Goal: Transaction & Acquisition: Purchase product/service

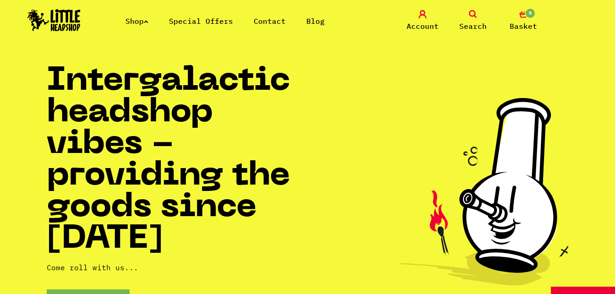
click at [142, 20] on link "Shop" at bounding box center [136, 20] width 23 height 9
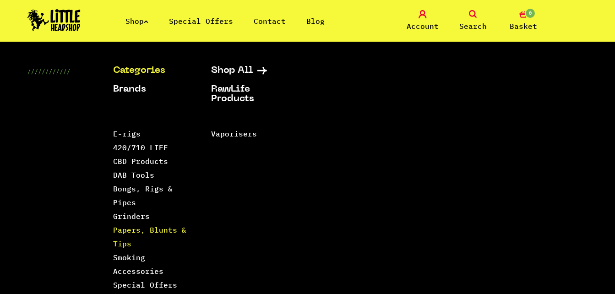
click at [133, 228] on link "Papers, Blunts & Tips" at bounding box center [149, 236] width 73 height 23
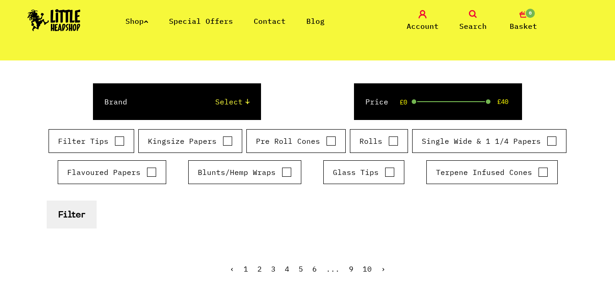
scroll to position [128, 0]
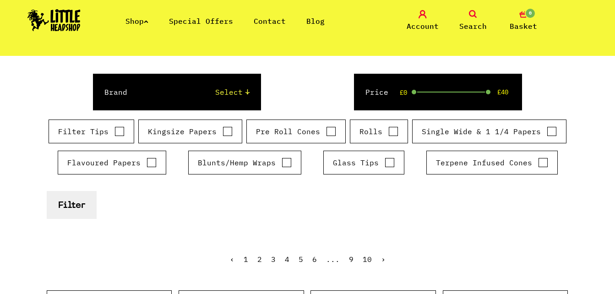
click at [330, 133] on input "Pre Roll Cones" at bounding box center [331, 131] width 10 height 9
checkbox input "true"
click at [78, 203] on button "Filter" at bounding box center [72, 205] width 50 height 28
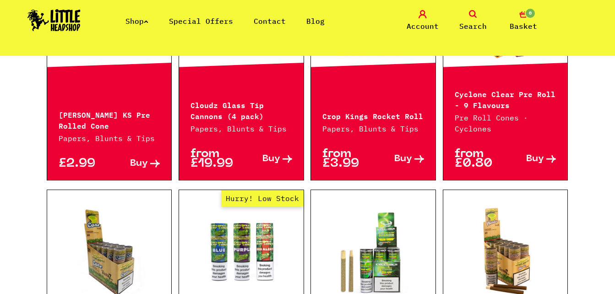
scroll to position [421, 0]
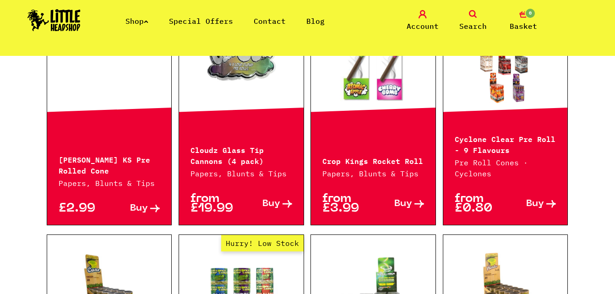
click at [72, 176] on div "Blazy Susan KS Pre Rolled Cone Papers, Blunts & Tips" at bounding box center [109, 165] width 125 height 47
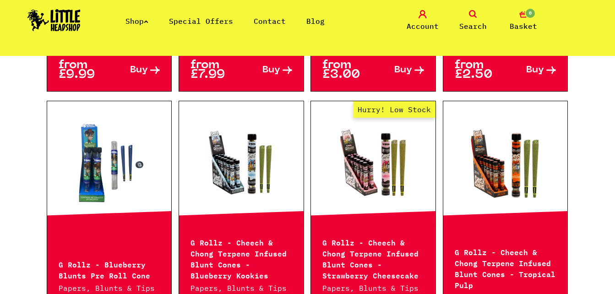
scroll to position [1099, 0]
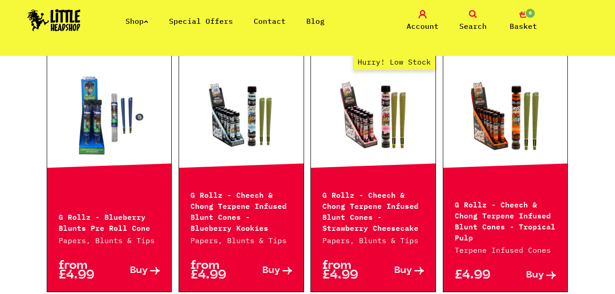
click at [404, 266] on span "Buy" at bounding box center [403, 271] width 18 height 10
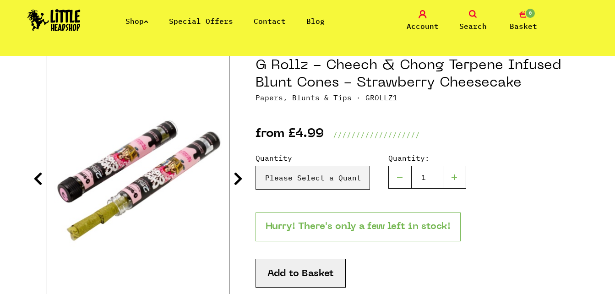
scroll to position [110, 0]
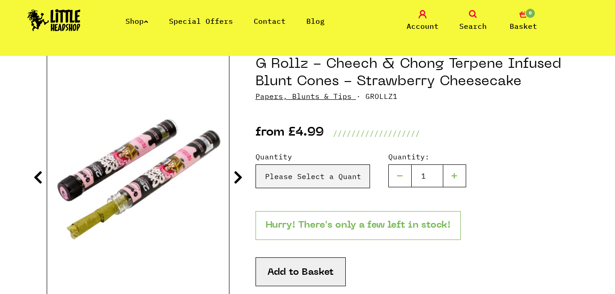
click at [300, 271] on button "Add to Basket" at bounding box center [300, 271] width 90 height 29
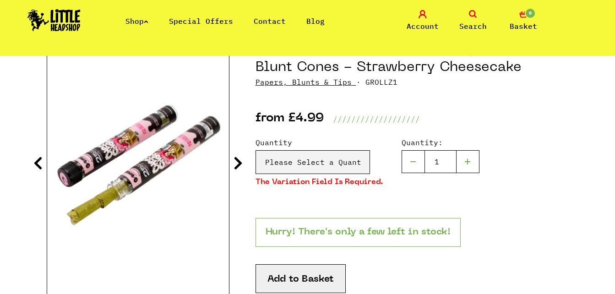
scroll to position [147, 0]
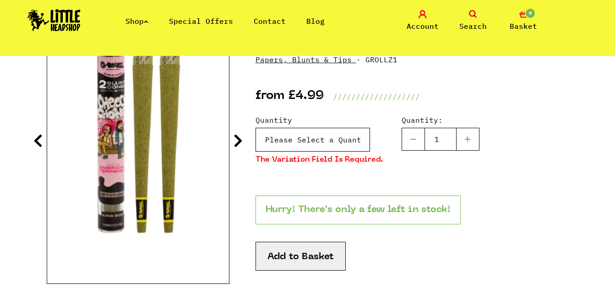
click at [344, 137] on select "Please Select a Quantity G Rollz - Cheech & Chong Terpene Infused Blunt Cones -…" at bounding box center [312, 140] width 114 height 24
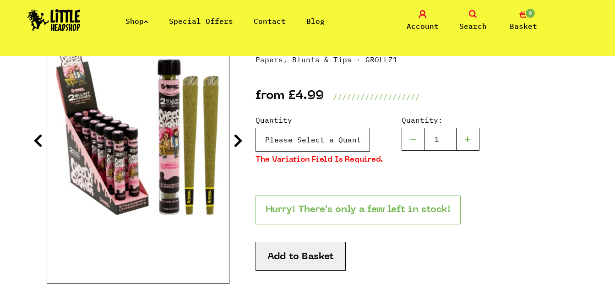
select select "1528"
click at [255, 128] on select "Please Select a Quantity G Rollz - Cheech & Chong Terpene Infused Blunt Cones -…" at bounding box center [312, 140] width 114 height 24
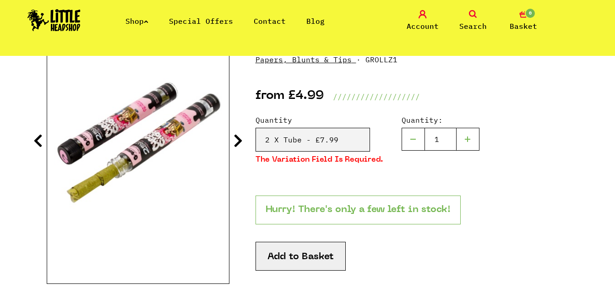
click at [301, 258] on button "Add to Basket" at bounding box center [300, 256] width 90 height 29
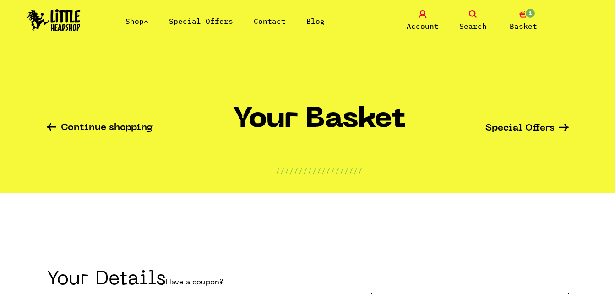
type input "[EMAIL_ADDRESS][DOMAIN_NAME]"
click at [93, 128] on link "Continue shopping" at bounding box center [100, 128] width 106 height 11
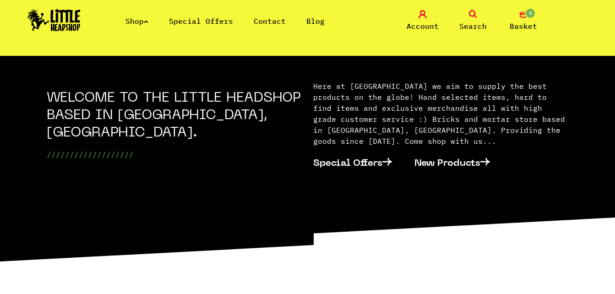
scroll to position [293, 0]
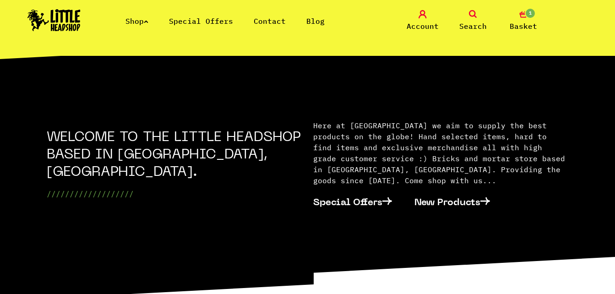
click at [472, 14] on icon at bounding box center [473, 14] width 8 height 8
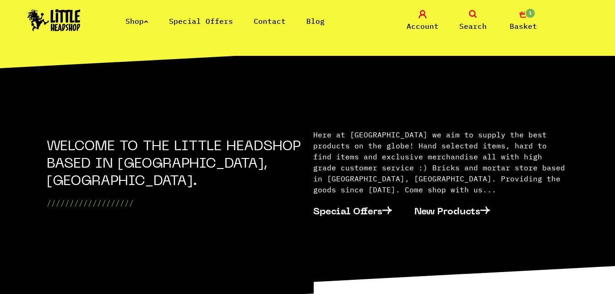
scroll to position [314, 0]
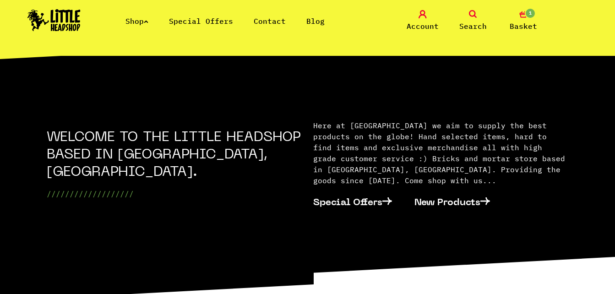
click at [473, 22] on span "Search" at bounding box center [472, 26] width 27 height 11
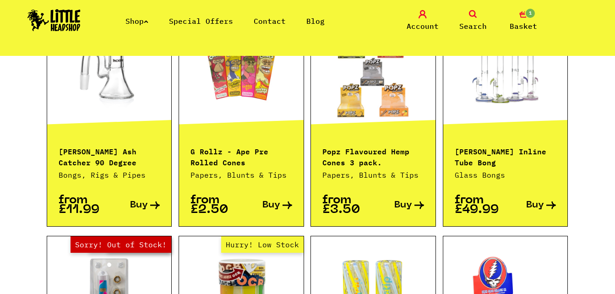
scroll to position [678, 0]
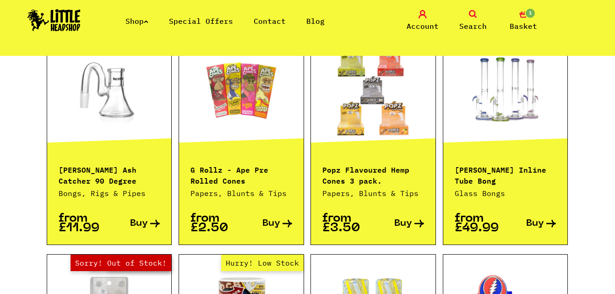
click at [131, 18] on link "Shop" at bounding box center [136, 20] width 23 height 9
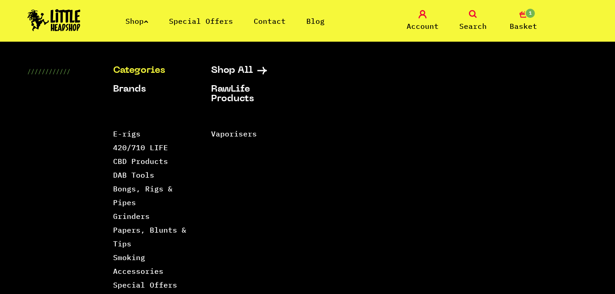
click at [136, 236] on li "Papers, Blunts & Tips" at bounding box center [150, 236] width 75 height 27
click at [136, 231] on link "Papers, Blunts & Tips" at bounding box center [149, 236] width 73 height 23
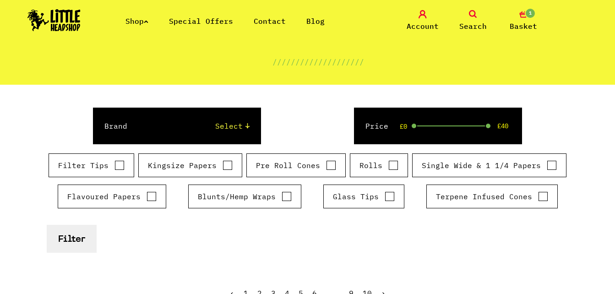
scroll to position [92, 0]
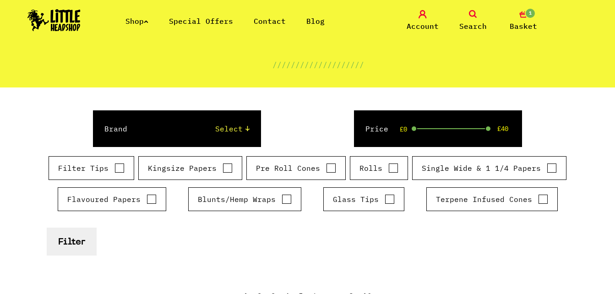
click at [474, 20] on link "Search" at bounding box center [473, 21] width 46 height 22
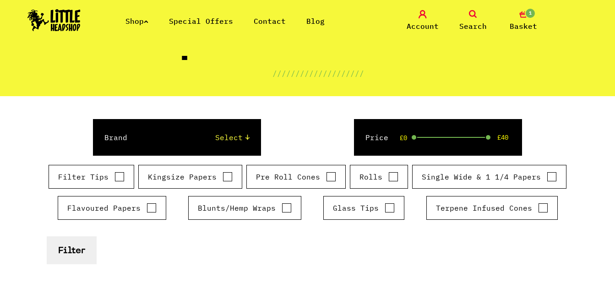
scroll to position [113, 0]
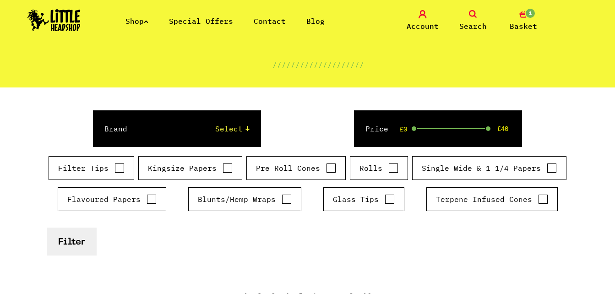
click at [330, 167] on input "Pre Roll Cones" at bounding box center [331, 167] width 10 height 9
checkbox input "true"
click at [65, 248] on button "Filter" at bounding box center [72, 242] width 50 height 28
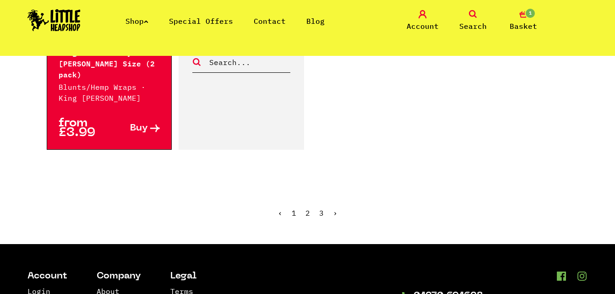
scroll to position [1758, 0]
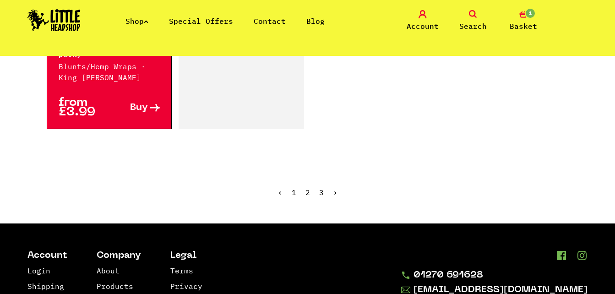
click at [307, 188] on link "2" at bounding box center [307, 192] width 5 height 9
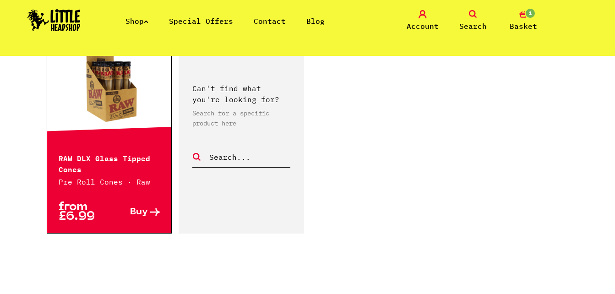
scroll to position [1648, 0]
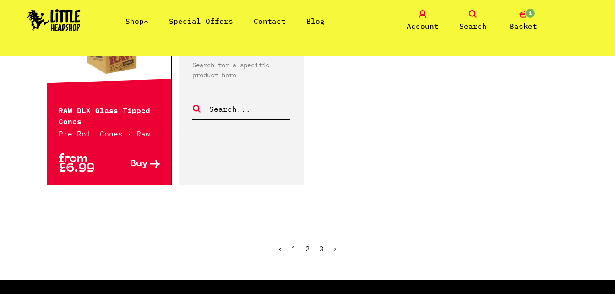
click at [320, 244] on link "3" at bounding box center [321, 248] width 5 height 9
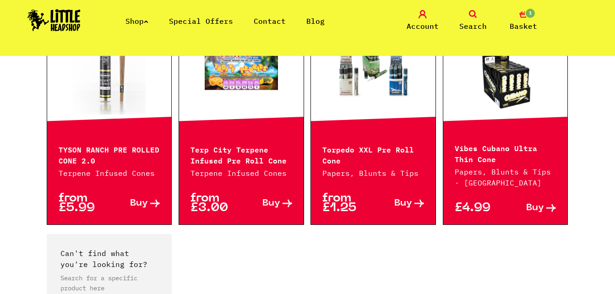
scroll to position [1154, 0]
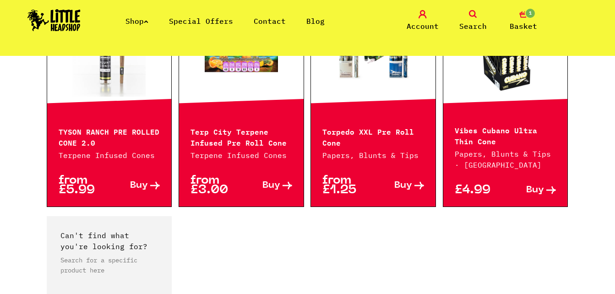
click at [141, 187] on span "Buy" at bounding box center [139, 186] width 18 height 10
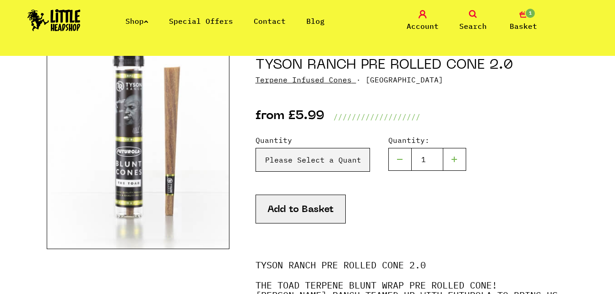
scroll to position [110, 0]
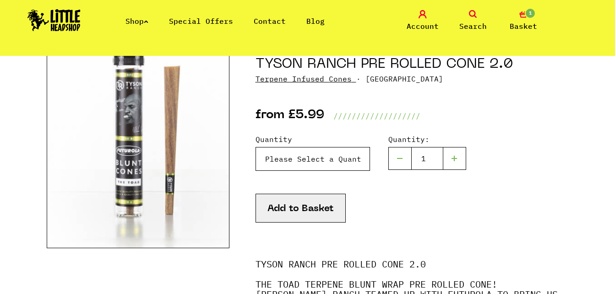
click at [314, 157] on select "Please Select a Quantity X 1 - £5.99 X 2 - £9.99 X 12 (Full box) - £59.99" at bounding box center [312, 159] width 114 height 24
click at [255, 147] on select "Please Select a Quantity X 1 - £5.99 X 2 - £9.99 X 12 (Full box) - £59.99" at bounding box center [312, 159] width 114 height 24
select select "1175"
click at [306, 206] on button "Add to Basket" at bounding box center [300, 208] width 90 height 29
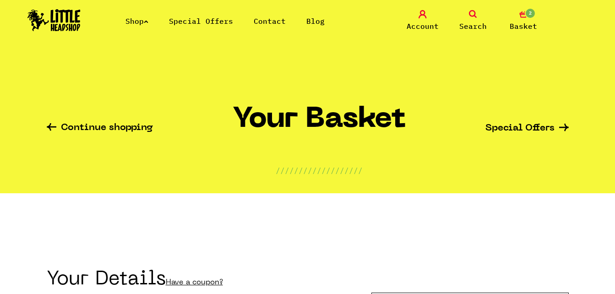
type input "[EMAIL_ADDRESS][DOMAIN_NAME]"
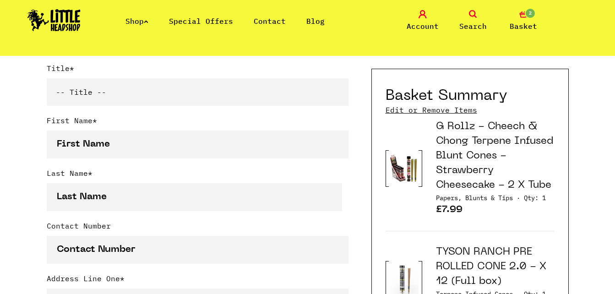
scroll to position [256, 0]
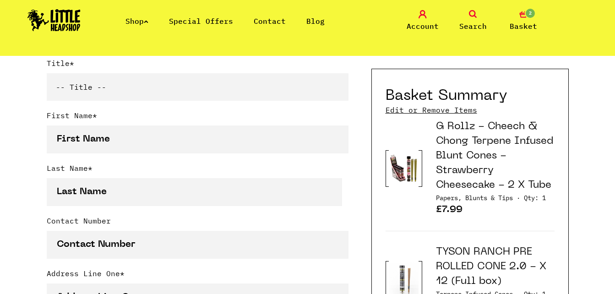
click at [542, 266] on link "TYSON RANCH PRE ROLLED CONE 2.0 - X 12 (Full box)" at bounding box center [491, 266] width 110 height 39
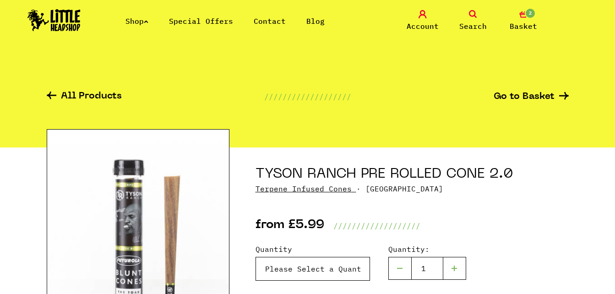
click at [346, 265] on select "Please Select a Quantity X 1 - £5.99 X 2 - £9.99 X 12 (Full box) - £59.99" at bounding box center [312, 269] width 114 height 24
click at [255, 257] on select "Please Select a Quantity X 1 - £5.99 X 2 - £9.99 X 12 (Full box) - £59.99" at bounding box center [312, 269] width 114 height 24
click at [550, 258] on div "Quantity Please Select a Quantity X 1 - £5.99 X 2 - £9.99 X 12 (Full box) - £59…" at bounding box center [411, 274] width 313 height 60
click at [331, 271] on select "Please Select a Quantity X 1 - £5.99 X 2 - £9.99 X 12 (Full box) - £59.99" at bounding box center [312, 269] width 114 height 24
select select "914"
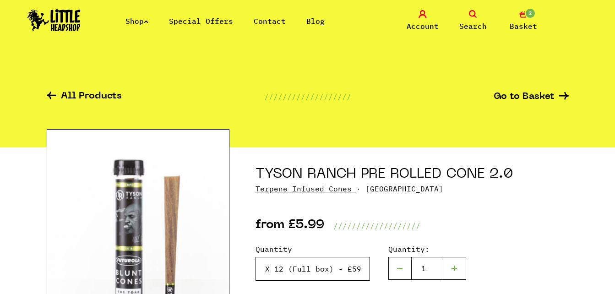
click at [255, 257] on select "Please Select a Quantity X 1 - £5.99 X 2 - £9.99 X 12 (Full box) - £59.99" at bounding box center [312, 269] width 114 height 24
click at [279, 286] on div "Quantity Please Select a Quantity X 1 - £5.99 X 2 - £9.99 X 12 (Full box) - £59…" at bounding box center [411, 274] width 313 height 60
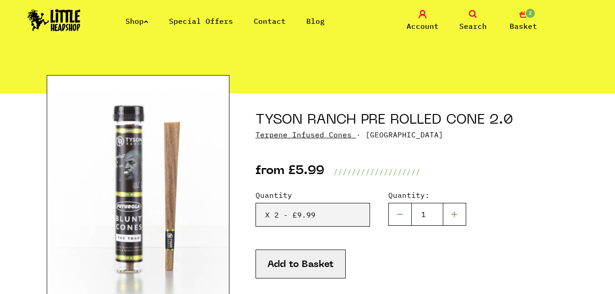
scroll to position [55, 0]
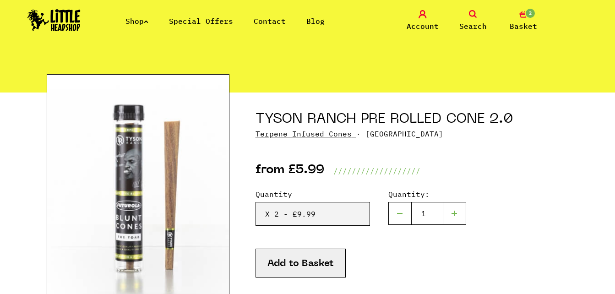
click at [307, 261] on button "Add to Basket" at bounding box center [300, 263] width 90 height 29
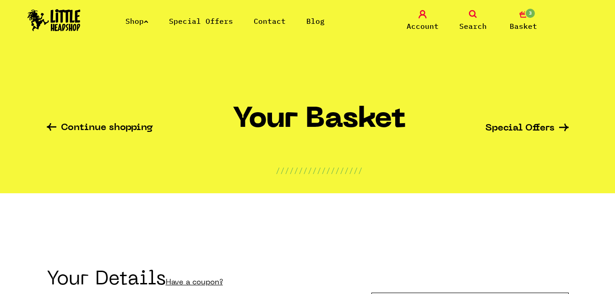
type input "[EMAIL_ADDRESS][DOMAIN_NAME]"
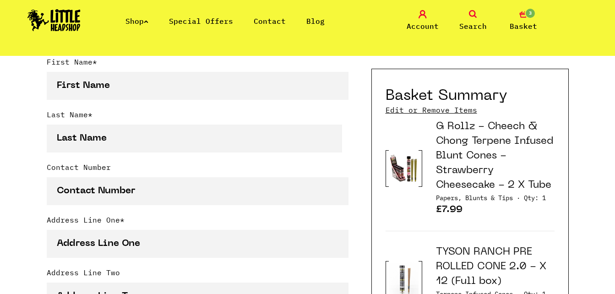
scroll to position [311, 0]
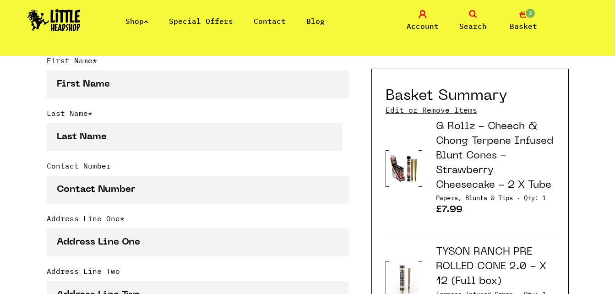
click at [541, 262] on link "TYSON RANCH PRE ROLLED CONE 2.0 - X 12 (Full box)" at bounding box center [491, 266] width 110 height 39
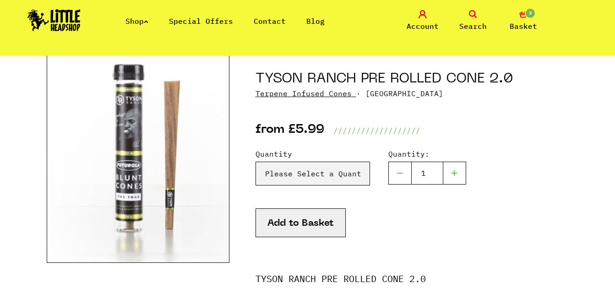
scroll to position [128, 0]
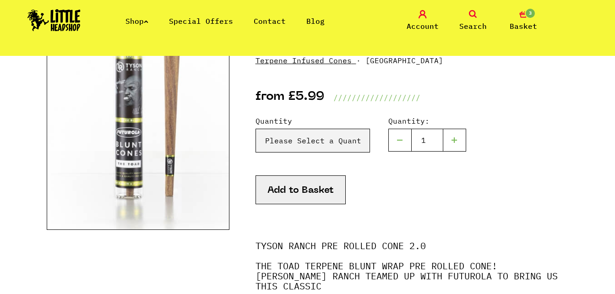
click at [528, 17] on span "3" at bounding box center [530, 13] width 11 height 11
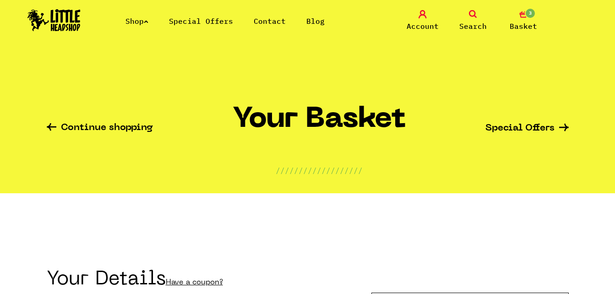
type input "[EMAIL_ADDRESS][DOMAIN_NAME]"
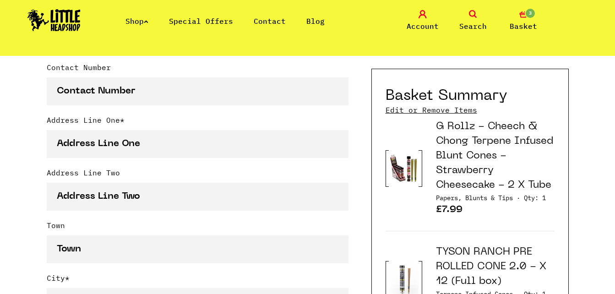
scroll to position [421, 0]
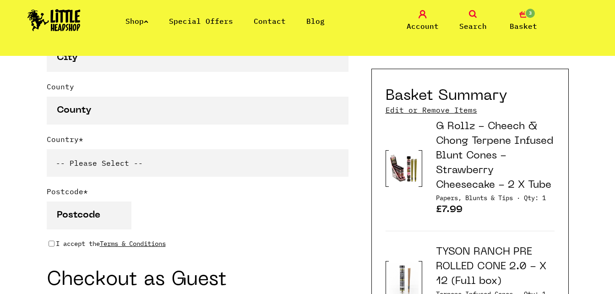
scroll to position [700, 0]
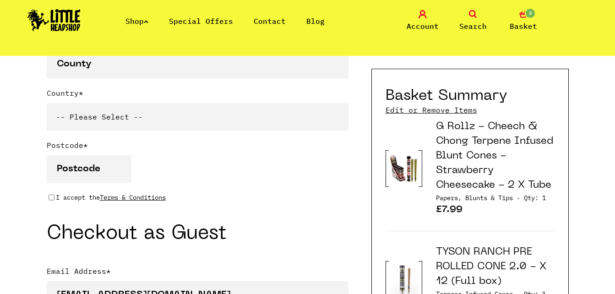
click at [592, 128] on div "Continue shopping Your Basket /////////////////// Special Offers Coupon Code Ap…" at bounding box center [307, 86] width 615 height 1460
click at [440, 230] on div "G Rollz - Cheech & Chong Terpene Infused Blunt Cones - Strawberry Cheesecake - …" at bounding box center [469, 175] width 169 height 112
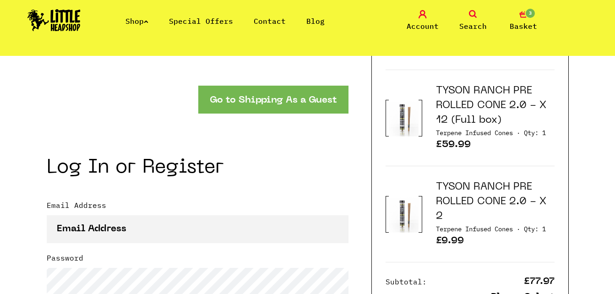
scroll to position [956, 0]
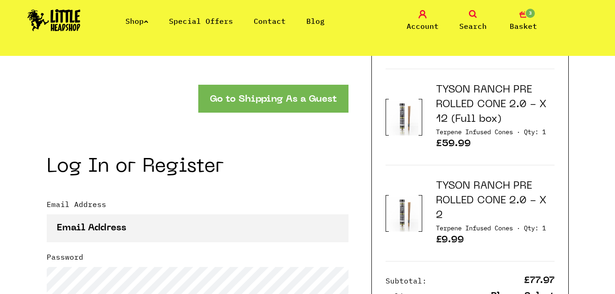
click at [542, 104] on link "TYSON RANCH PRE ROLLED CONE 2.0 - X 12 (Full box)" at bounding box center [491, 104] width 110 height 39
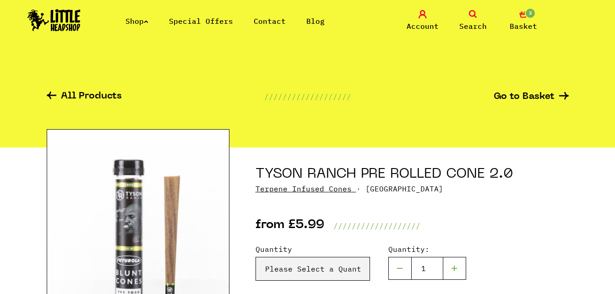
click at [543, 94] on link "Go to Basket" at bounding box center [531, 97] width 75 height 10
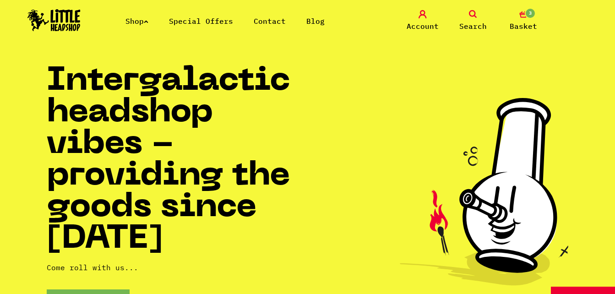
click at [525, 18] on link "3 Basket" at bounding box center [523, 21] width 46 height 22
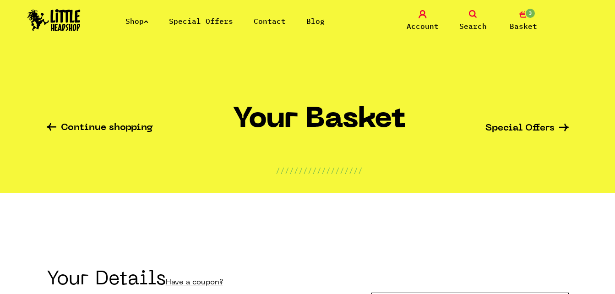
type input "[EMAIL_ADDRESS][DOMAIN_NAME]"
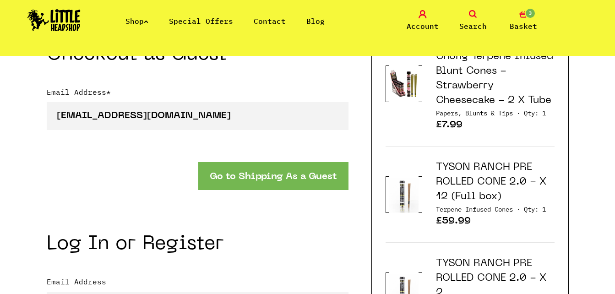
scroll to position [897, 0]
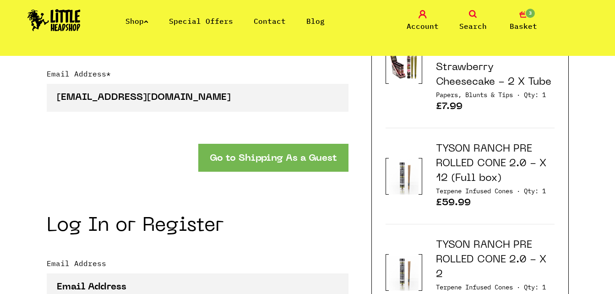
click at [541, 163] on link "TYSON RANCH PRE ROLLED CONE 2.0 - X 12 (Full box)" at bounding box center [491, 163] width 110 height 39
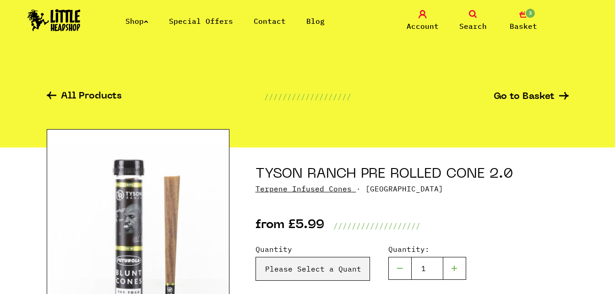
click at [521, 16] on icon "3" at bounding box center [523, 14] width 8 height 8
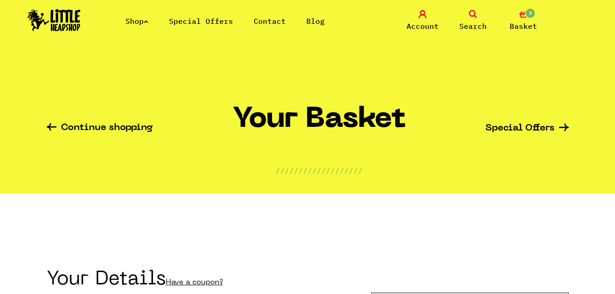
type input "[EMAIL_ADDRESS][DOMAIN_NAME]"
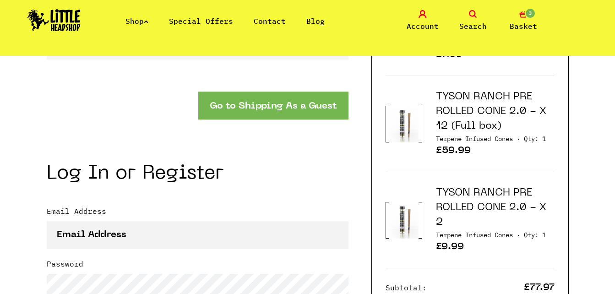
scroll to position [1044, 0]
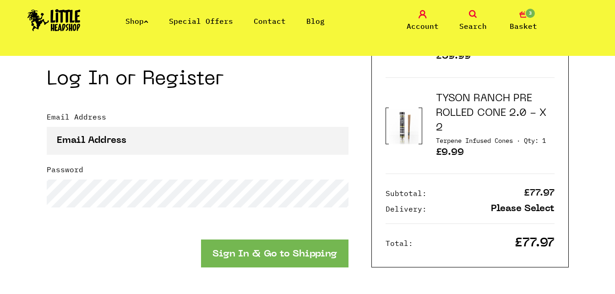
click at [543, 112] on link "TYSON RANCH PRE ROLLED CONE 2.0 - X 2" at bounding box center [491, 113] width 110 height 39
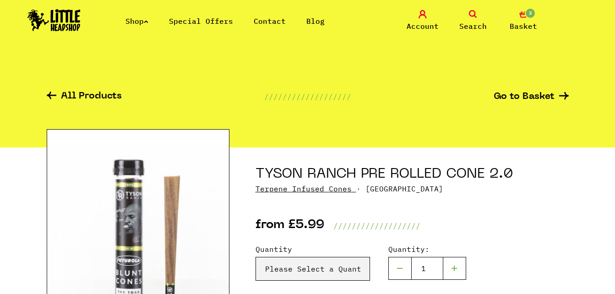
click at [525, 22] on span "Basket" at bounding box center [523, 26] width 27 height 11
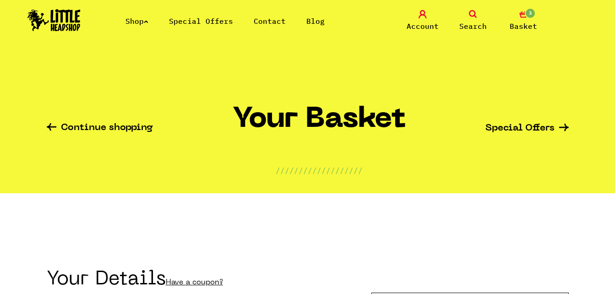
type input "[EMAIL_ADDRESS][DOMAIN_NAME]"
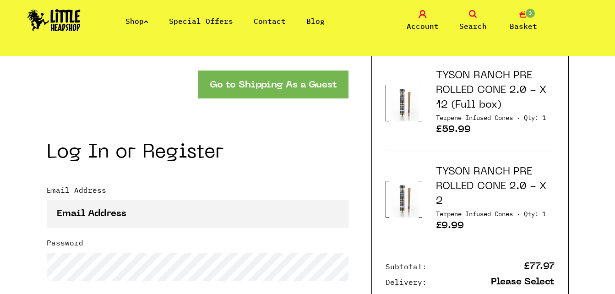
scroll to position [952, 0]
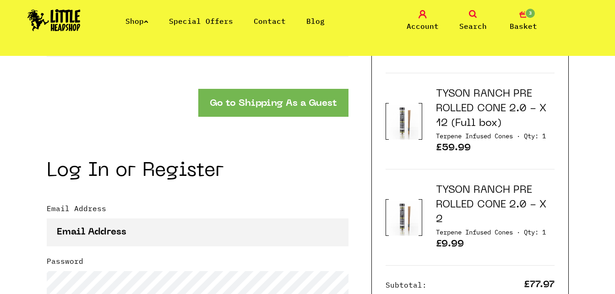
click at [551, 109] on h3 "TYSON RANCH PRE ROLLED CONE 2.0 - X 12 (Full box)" at bounding box center [495, 109] width 119 height 44
click at [548, 109] on h3 "TYSON RANCH PRE ROLLED CONE 2.0 - X 12 (Full box)" at bounding box center [495, 109] width 119 height 44
click at [547, 109] on h3 "TYSON RANCH PRE ROLLED CONE 2.0 - X 12 (Full box)" at bounding box center [495, 109] width 119 height 44
click at [543, 110] on link "TYSON RANCH PRE ROLLED CONE 2.0 - X 12 (Full box)" at bounding box center [491, 108] width 110 height 39
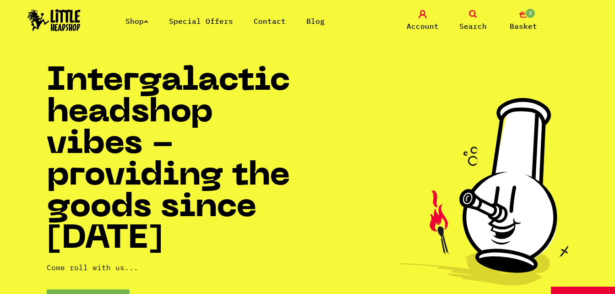
click at [527, 15] on span "3" at bounding box center [530, 13] width 11 height 11
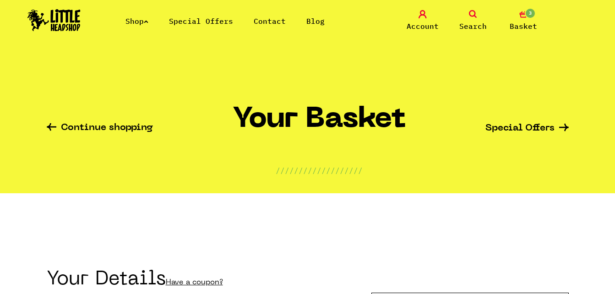
type input "superyid1975@gmail.com"
click at [526, 12] on span "3" at bounding box center [530, 13] width 11 height 11
type input "[EMAIL_ADDRESS][DOMAIN_NAME]"
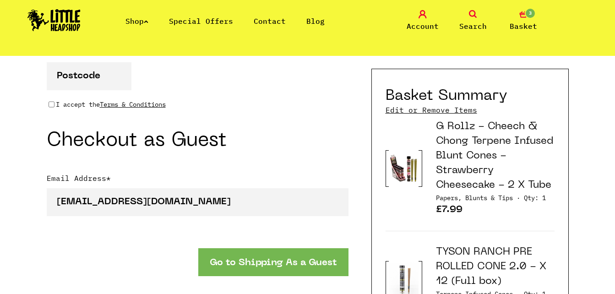
scroll to position [861, 0]
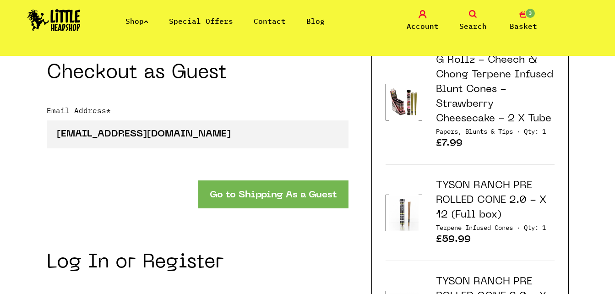
click at [138, 21] on link "Shop" at bounding box center [136, 20] width 23 height 9
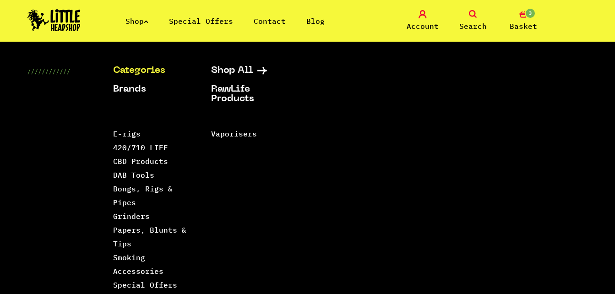
click at [134, 18] on link "Shop" at bounding box center [136, 20] width 23 height 9
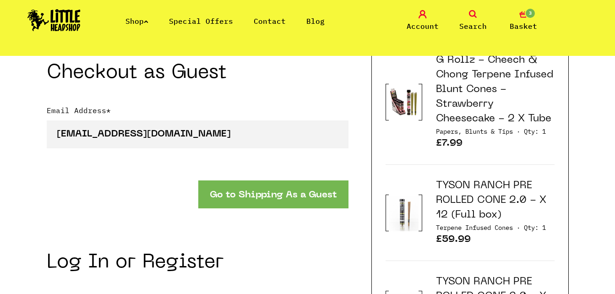
click at [134, 18] on link "Shop" at bounding box center [136, 20] width 23 height 9
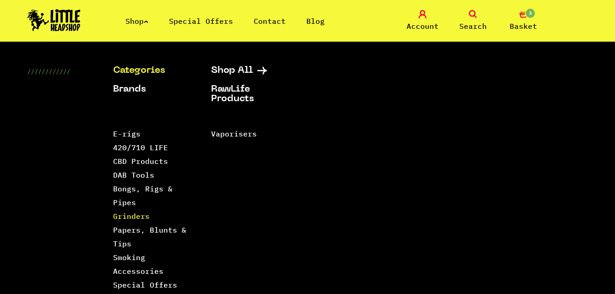
click at [127, 214] on link "Grinders" at bounding box center [131, 216] width 37 height 9
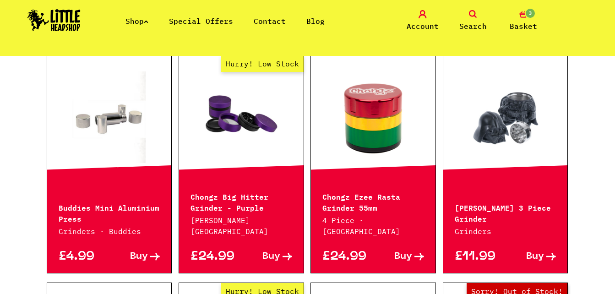
scroll to position [733, 0]
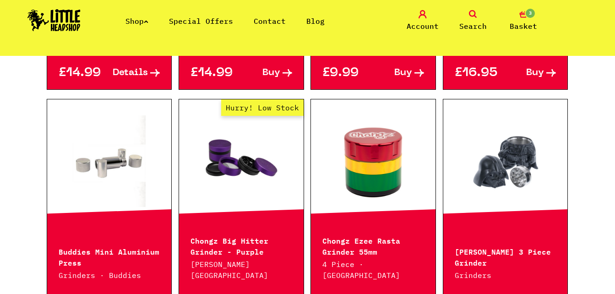
click at [522, 130] on link at bounding box center [505, 161] width 125 height 92
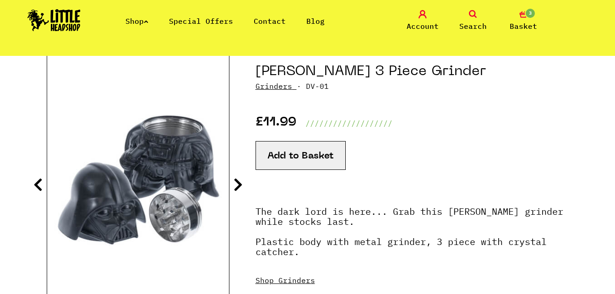
scroll to position [110, 0]
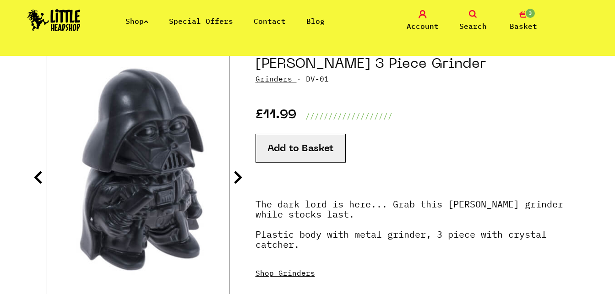
click at [294, 154] on button "Add to Basket" at bounding box center [300, 148] width 90 height 29
